Goal: Information Seeking & Learning: Learn about a topic

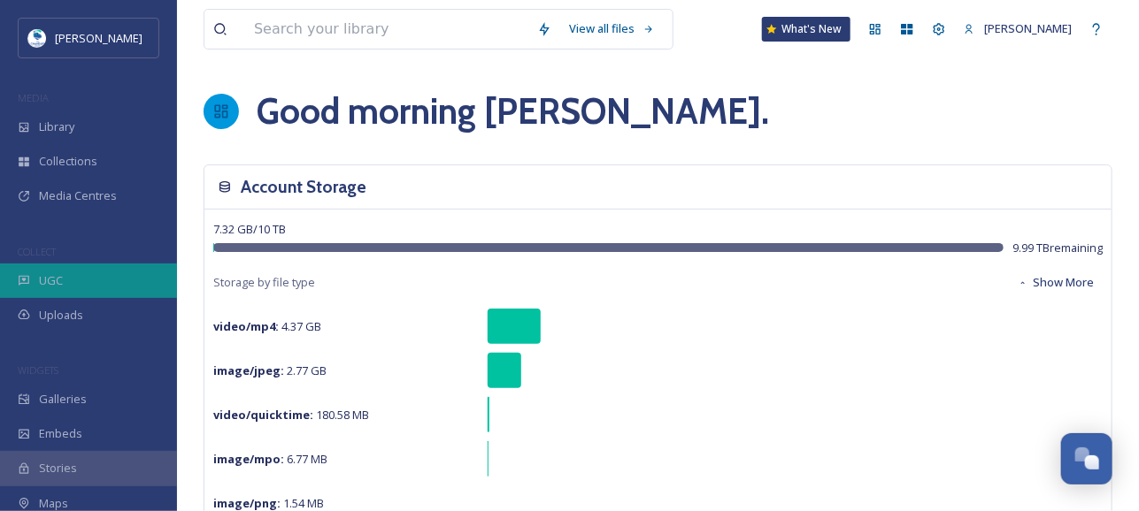
click at [91, 280] on div "UGC" at bounding box center [88, 281] width 177 height 35
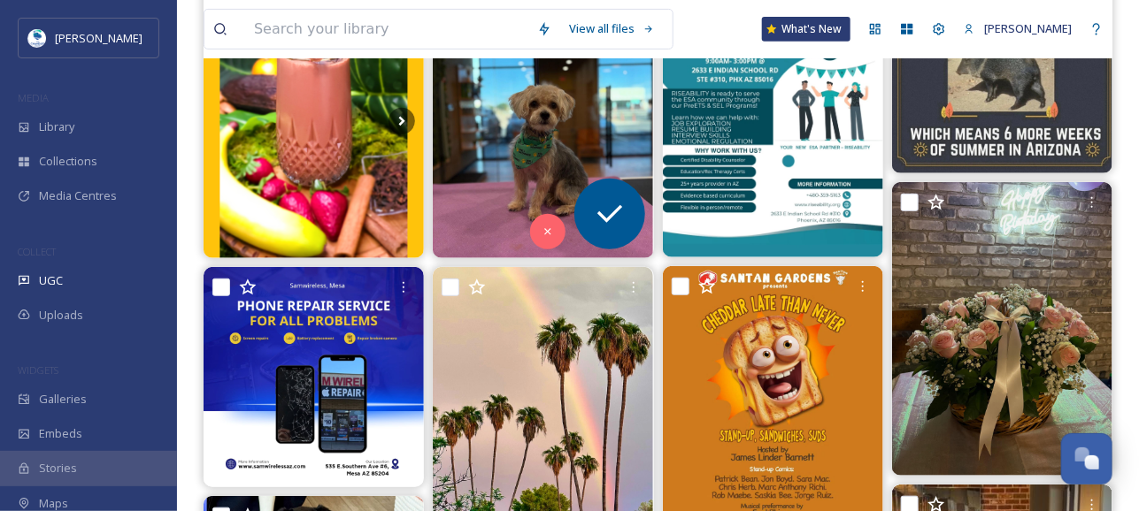
scroll to position [442, 0]
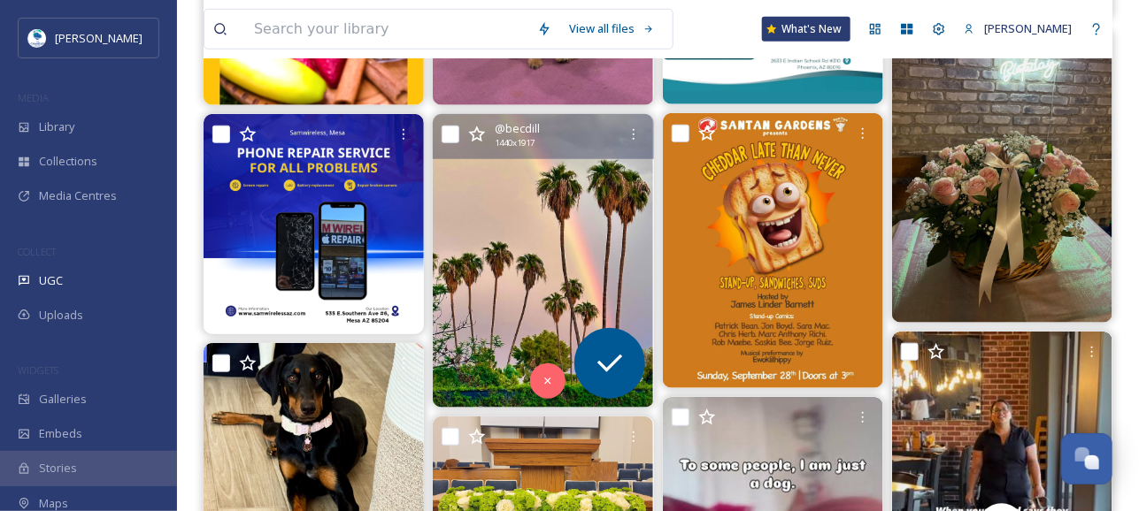
click at [518, 198] on img at bounding box center [543, 260] width 220 height 293
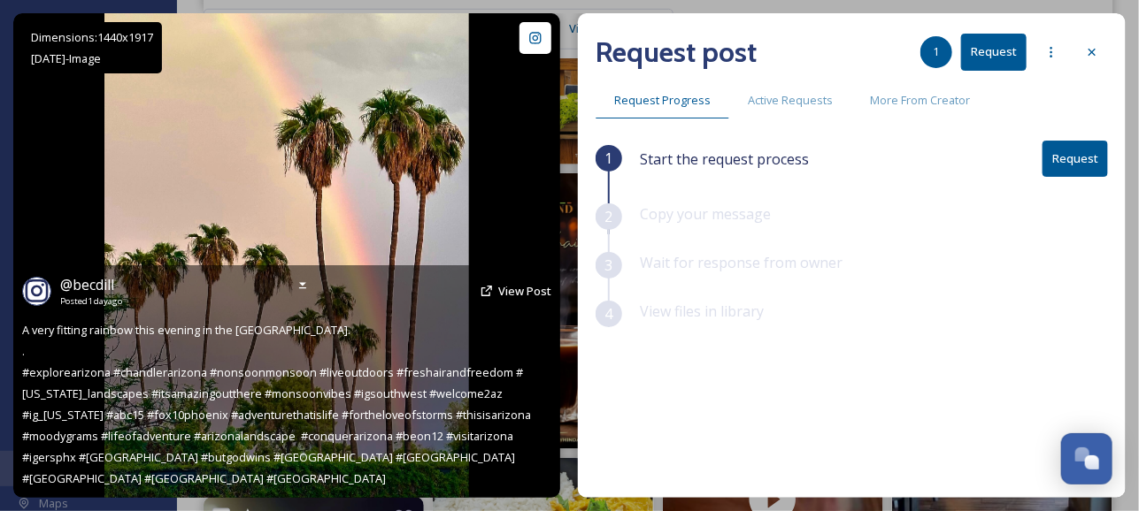
scroll to position [708, 0]
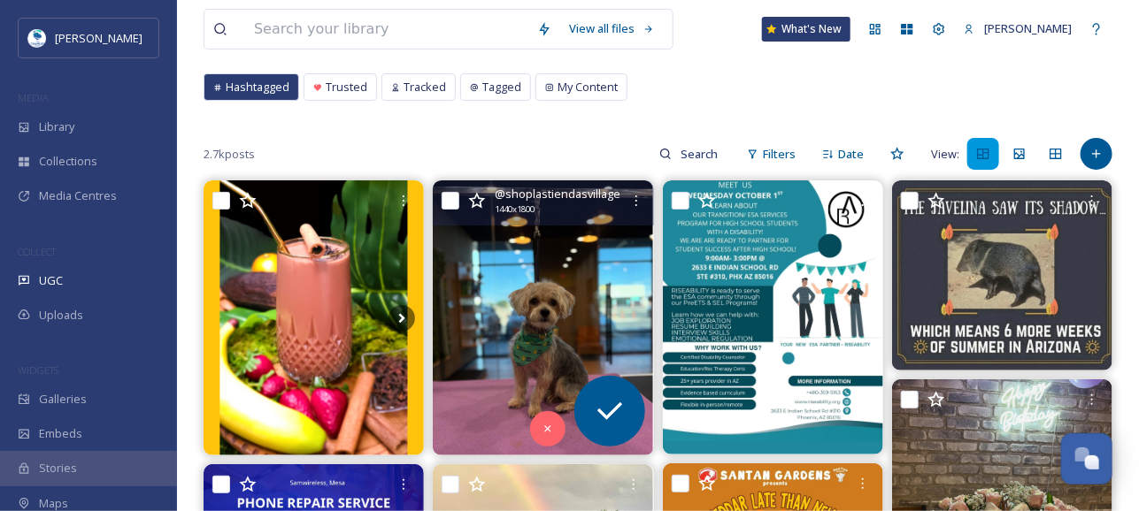
scroll to position [354, 0]
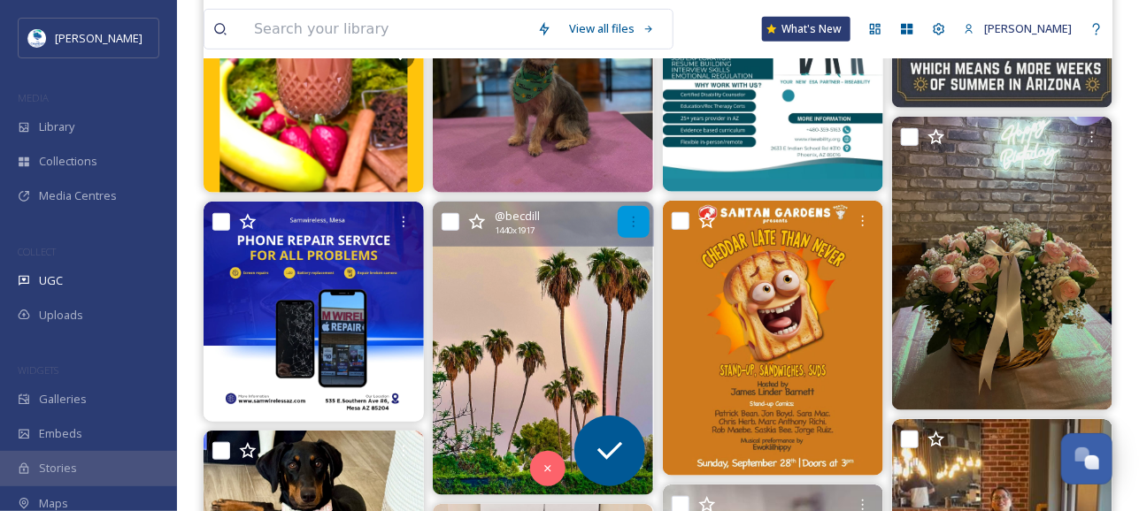
click at [639, 218] on icon at bounding box center [634, 222] width 14 height 14
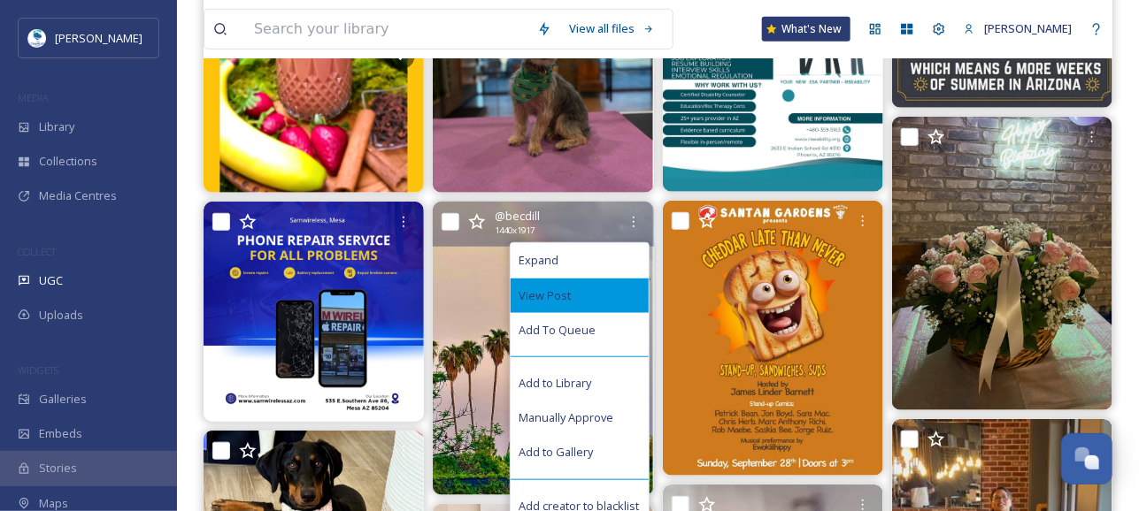
click at [580, 285] on div "View Post" at bounding box center [580, 296] width 138 height 35
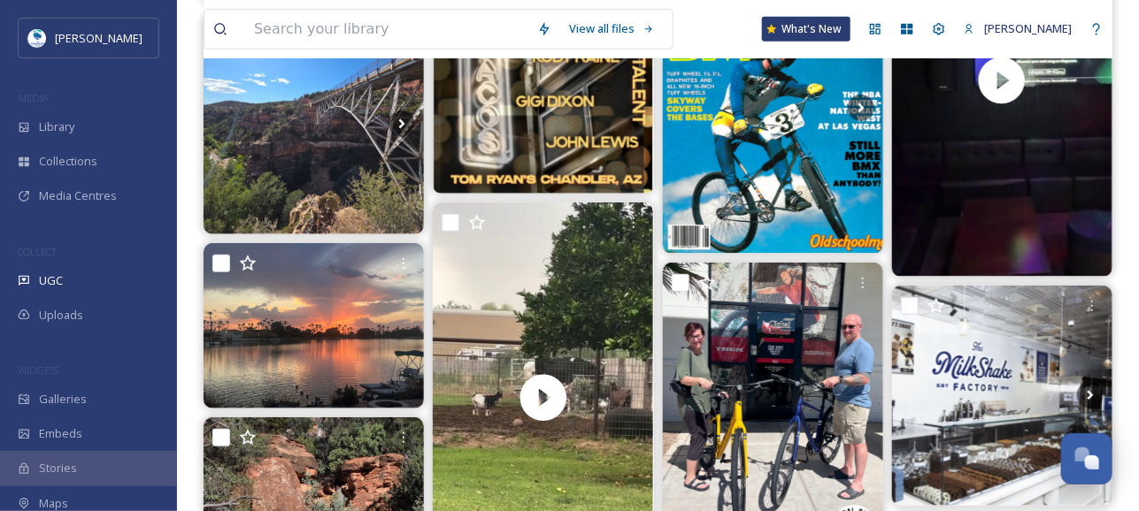
scroll to position [2919, 0]
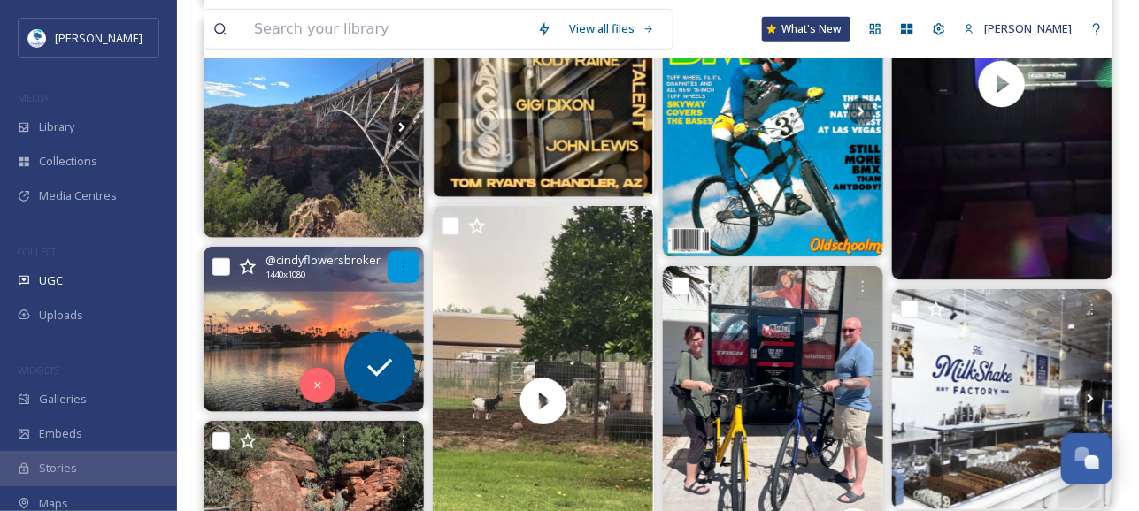
click at [396, 263] on icon at bounding box center [403, 267] width 14 height 14
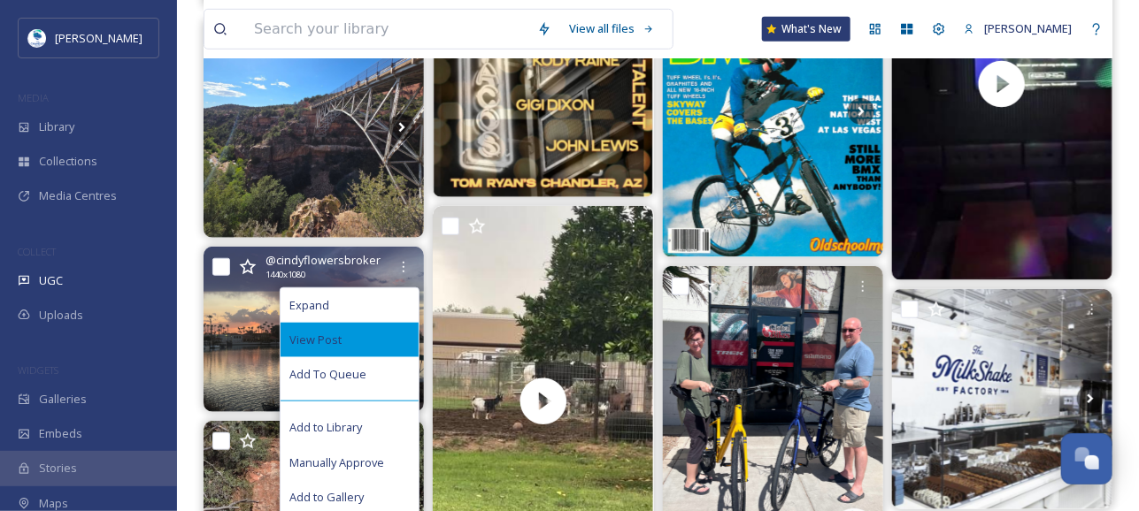
click at [335, 338] on span "View Post" at bounding box center [315, 340] width 52 height 17
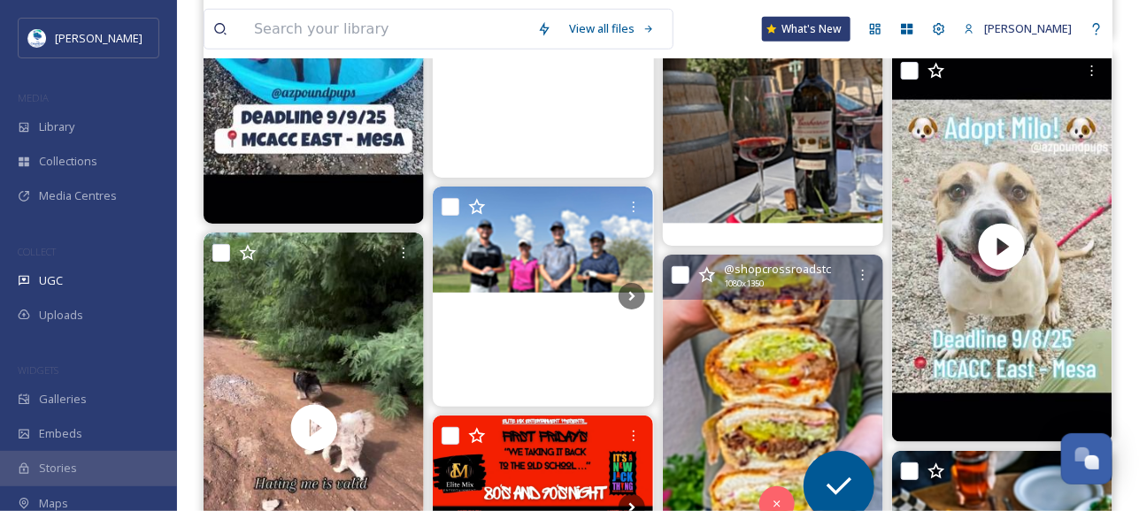
scroll to position [15667, 0]
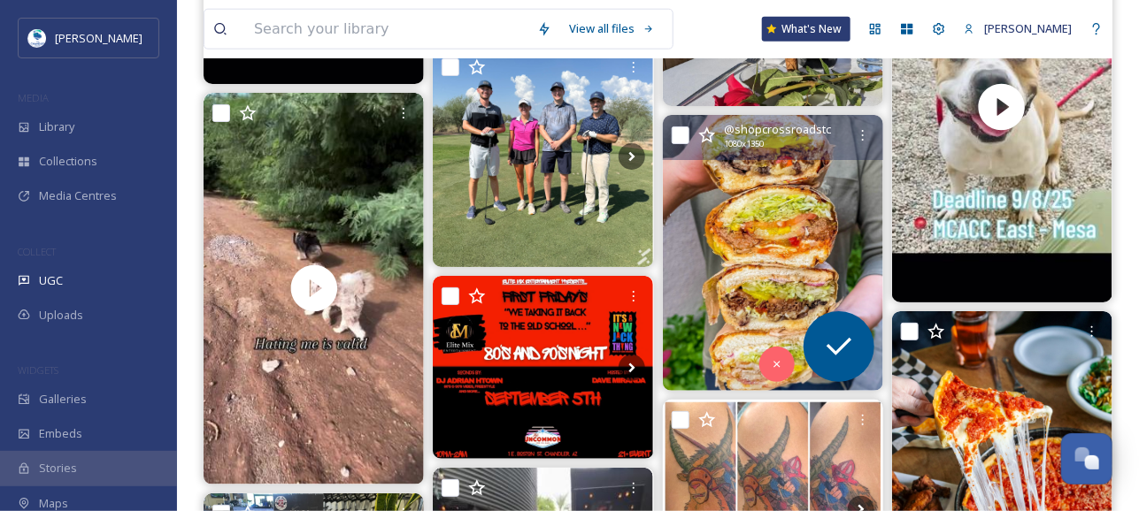
click at [750, 239] on img at bounding box center [773, 252] width 220 height 275
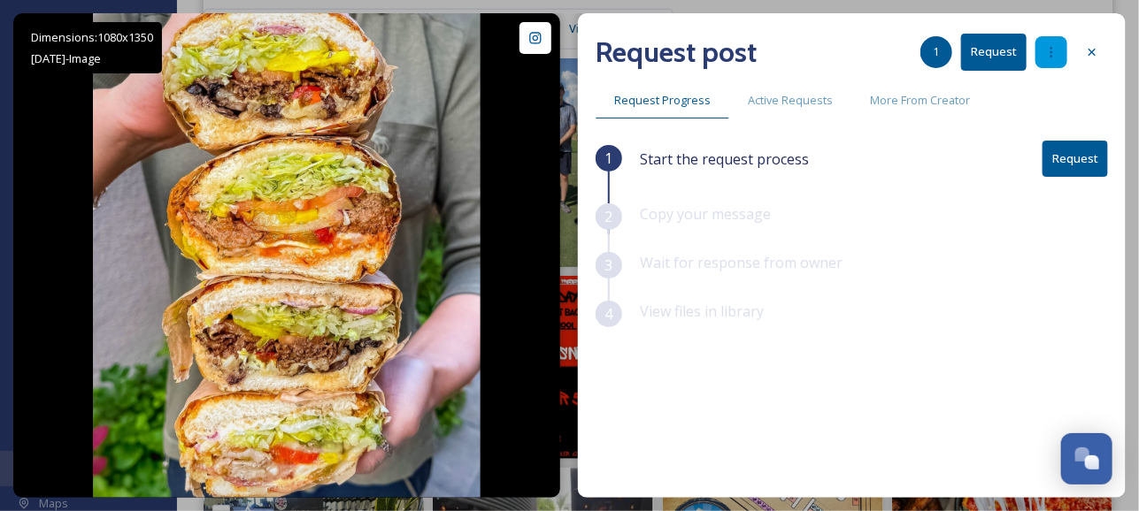
click at [1050, 46] on icon at bounding box center [1051, 52] width 14 height 14
click at [1095, 50] on icon at bounding box center [1092, 52] width 14 height 14
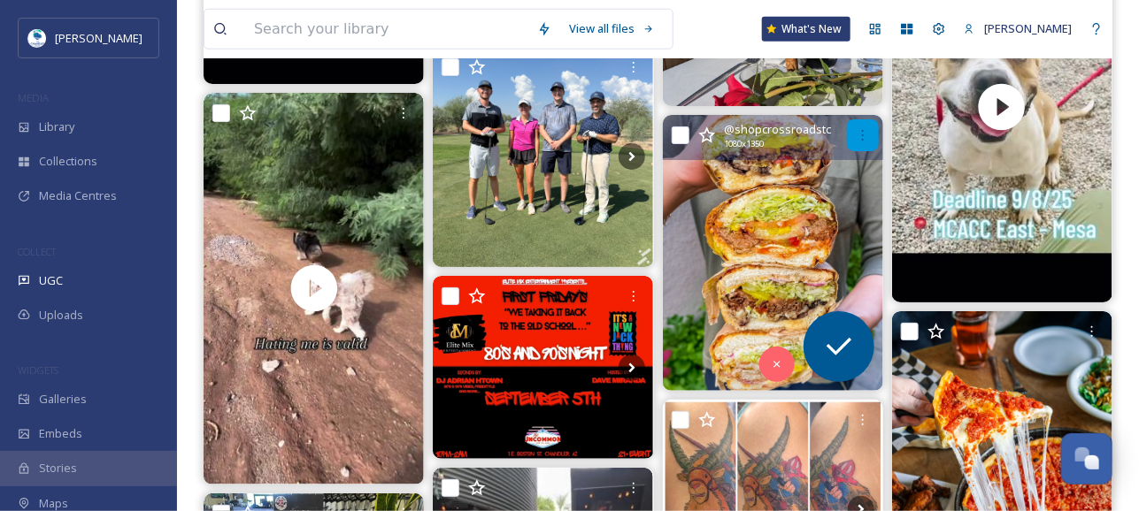
click at [863, 135] on icon at bounding box center [863, 135] width 14 height 14
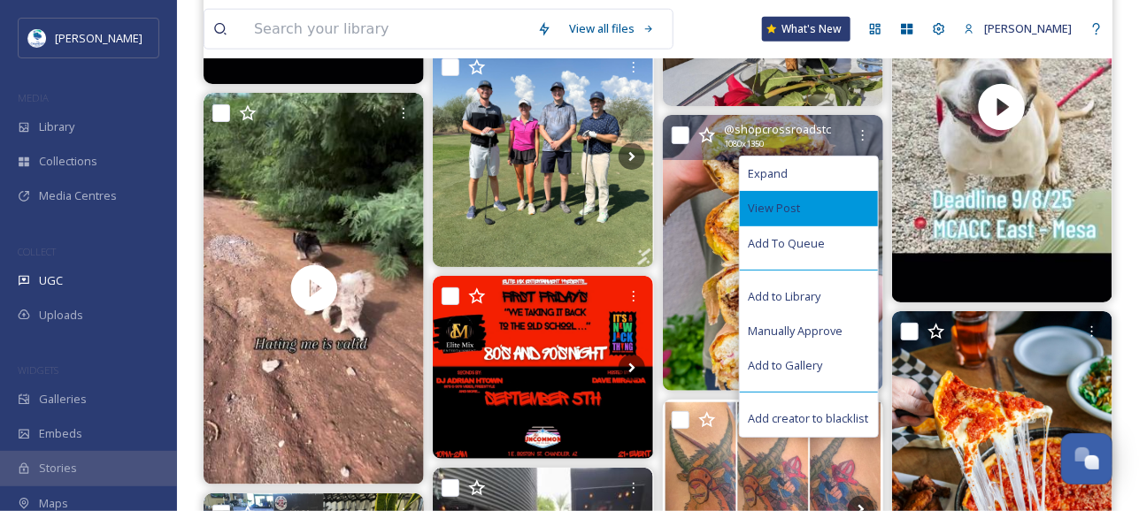
click at [774, 200] on span "View Post" at bounding box center [775, 208] width 52 height 17
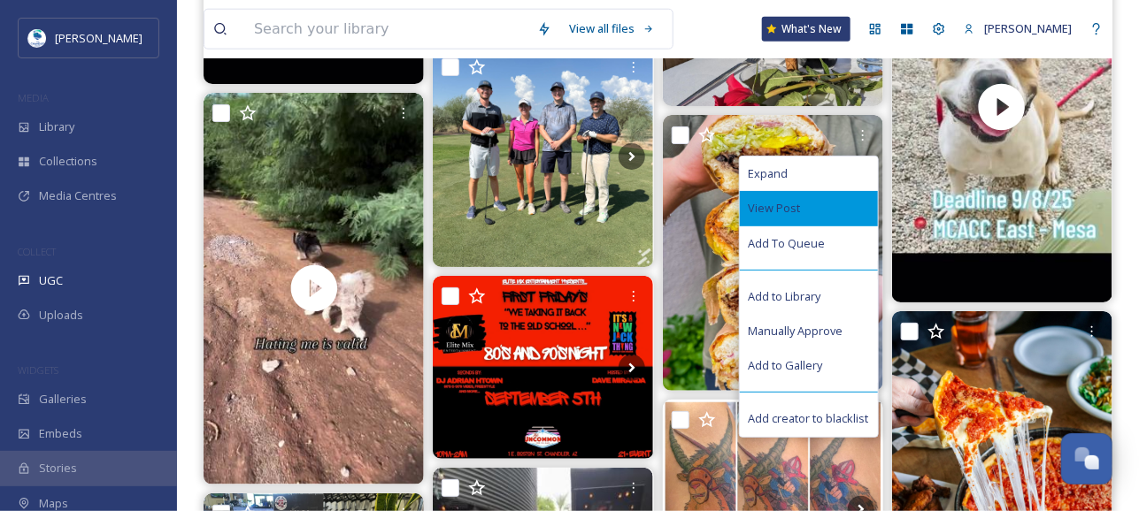
scroll to position [15579, 0]
